Goal: Register for event/course

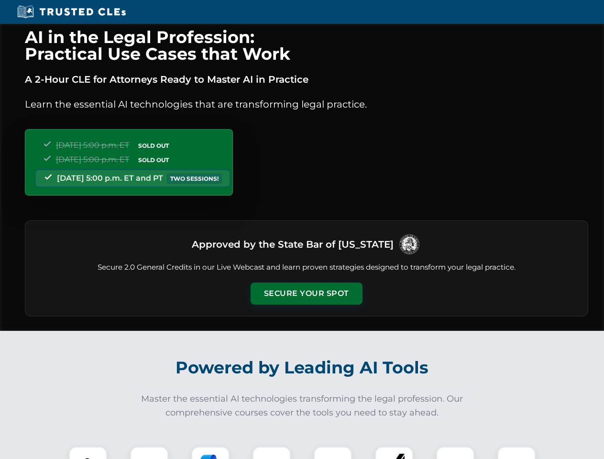
click at [306, 293] on button "Secure Your Spot" at bounding box center [306, 293] width 112 height 22
click at [88, 453] on img at bounding box center [88, 466] width 28 height 28
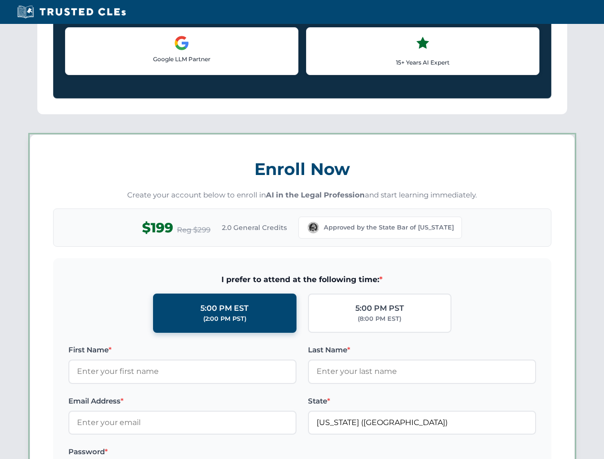
click at [210, 453] on label "Password *" at bounding box center [182, 451] width 228 height 11
click at [271, 453] on label "Password *" at bounding box center [182, 451] width 228 height 11
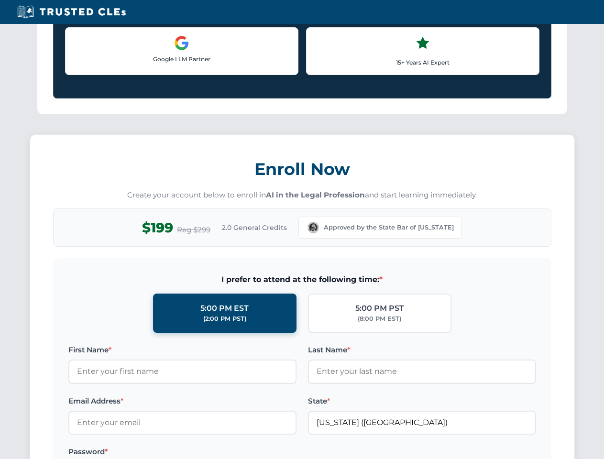
scroll to position [938, 0]
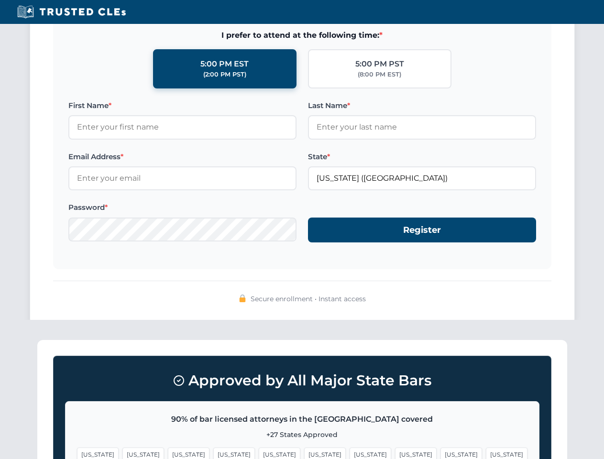
click at [394, 453] on div "Approved by All Major State Bars 90% of bar licensed attorneys in the [GEOGRAPH…" at bounding box center [302, 438] width 530 height 197
